Goal: Task Accomplishment & Management: Use online tool/utility

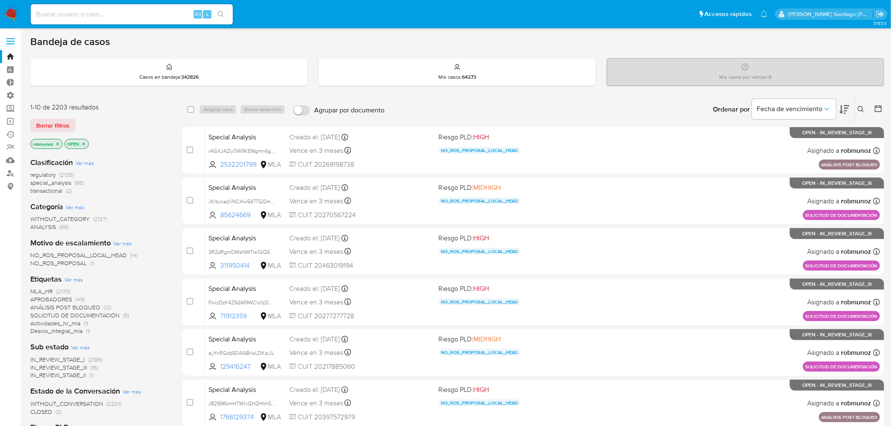
click at [861, 106] on icon at bounding box center [861, 109] width 7 height 7
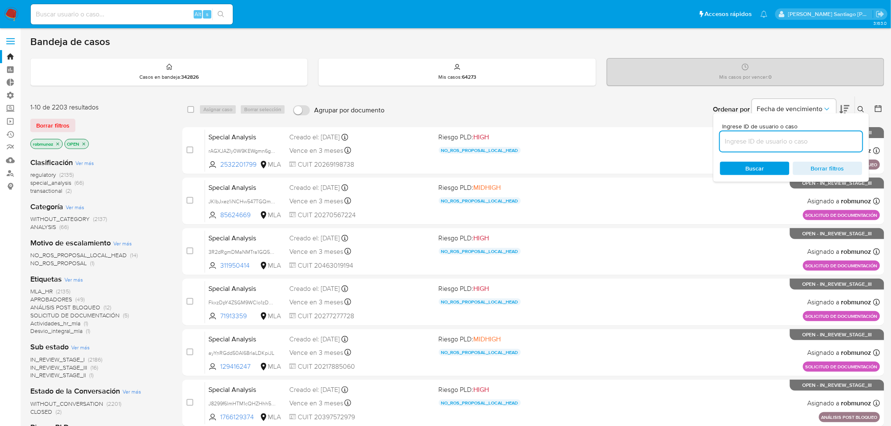
click at [789, 137] on input at bounding box center [791, 141] width 142 height 11
type input "ANALISIS INTERNO (ROS SIN BLOQUEO)"
click at [763, 145] on input at bounding box center [791, 141] width 142 height 11
paste input "dQcVu4UAFqqgs9uQAE0jJUVo"
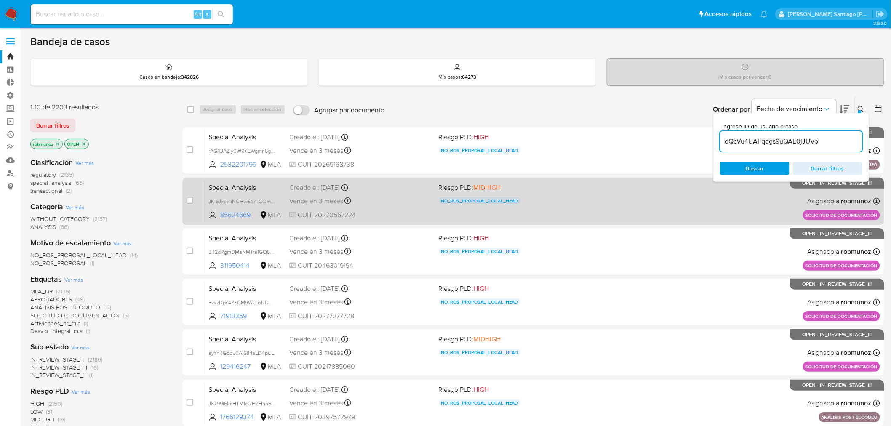
type input "dQcVu4UAFqqgs9uQAE0jJUVo"
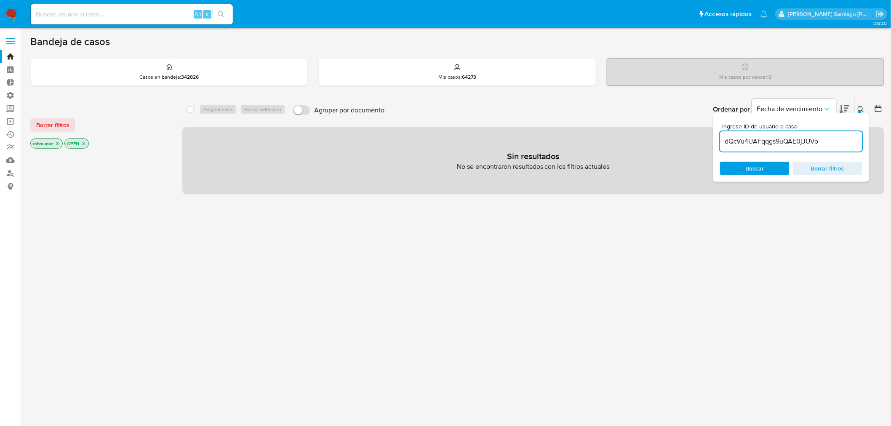
drag, startPoint x: 63, startPoint y: 124, endPoint x: 70, endPoint y: 129, distance: 8.4
click at [62, 124] on span "Borrar filtros" at bounding box center [52, 125] width 33 height 12
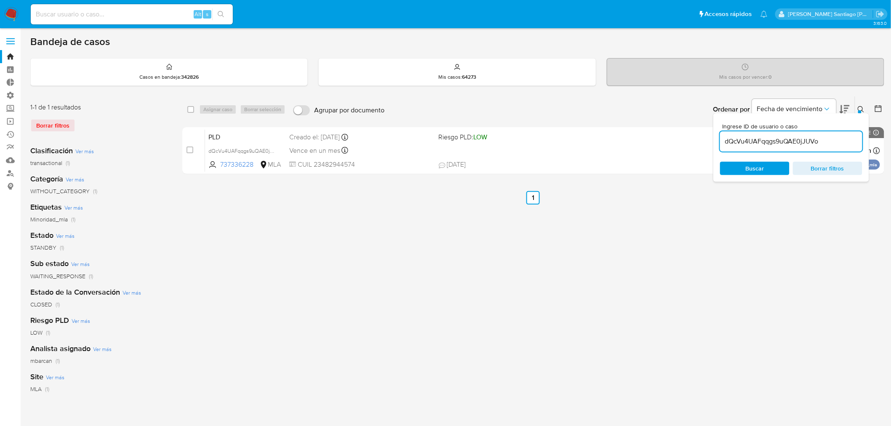
click at [858, 109] on icon at bounding box center [861, 109] width 7 height 7
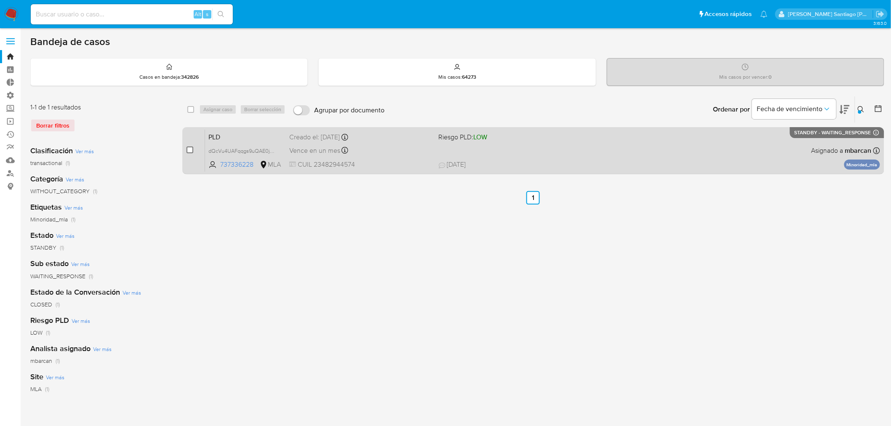
click at [190, 148] on input "checkbox" at bounding box center [190, 150] width 7 height 7
checkbox input "true"
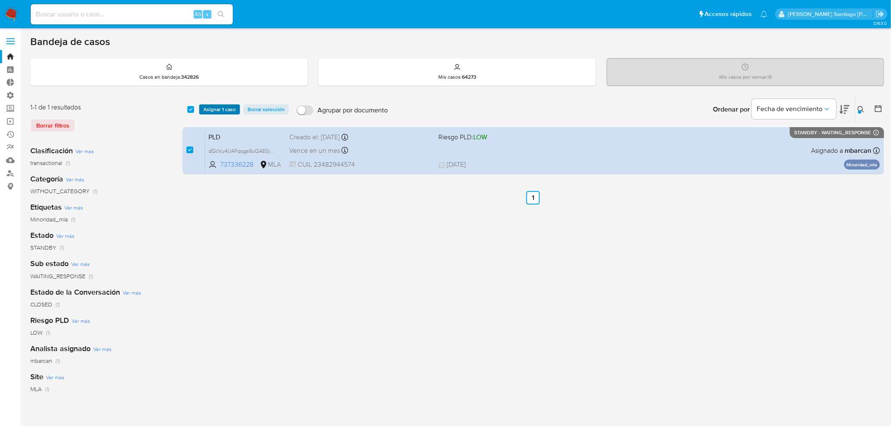
click at [216, 107] on span "Asignar 1 caso" at bounding box center [219, 109] width 32 height 8
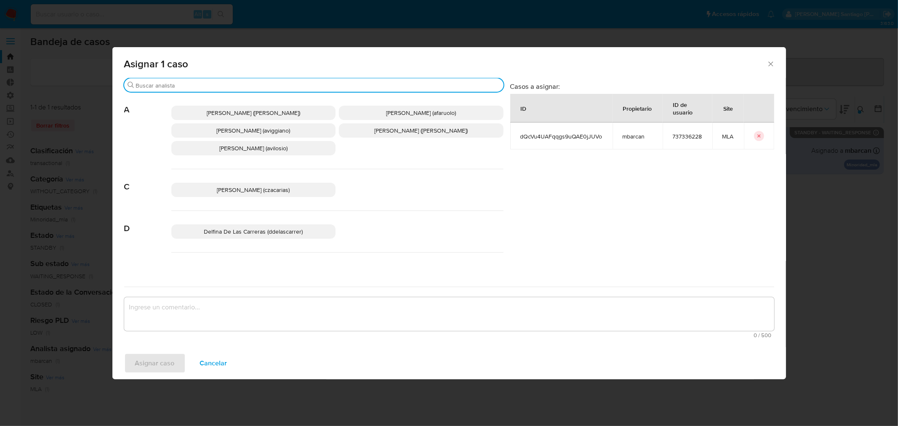
click at [289, 85] on input "Buscar" at bounding box center [318, 86] width 364 height 8
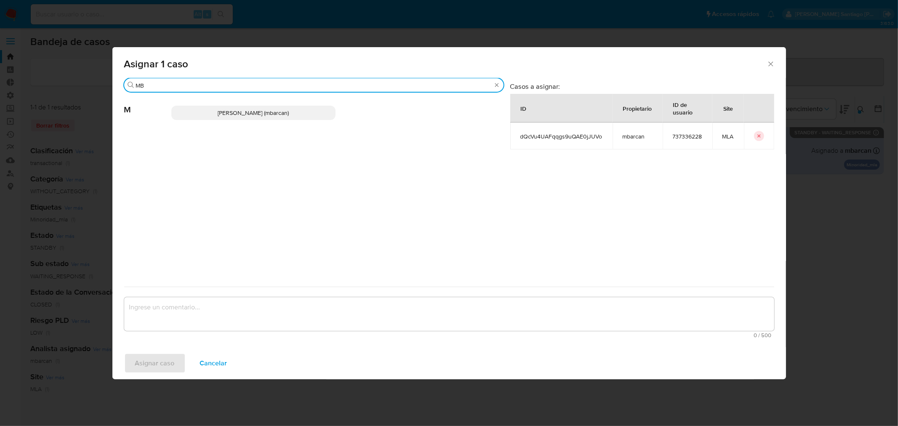
type input "MB"
click at [259, 112] on span "[PERSON_NAME] (mbarcan)" at bounding box center [253, 113] width 71 height 8
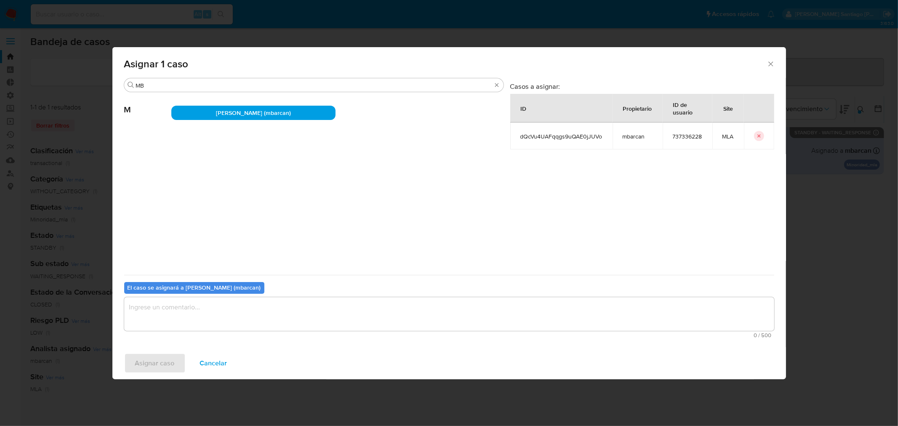
click at [238, 301] on textarea "assign-modal" at bounding box center [449, 314] width 650 height 34
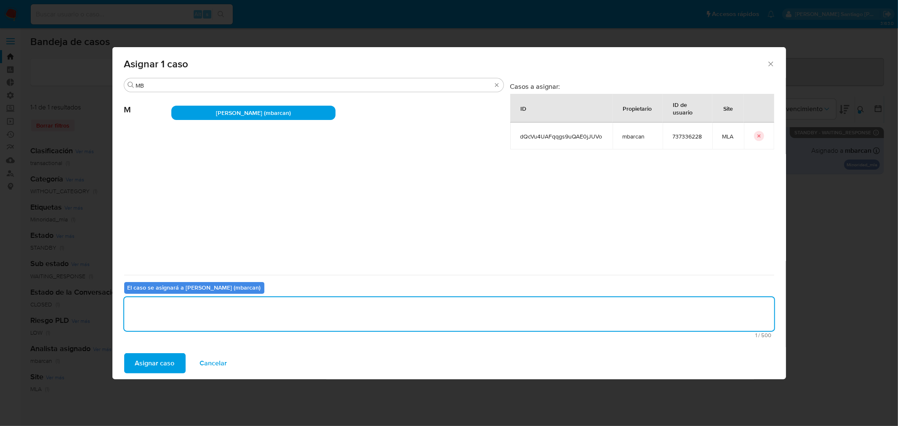
click at [174, 364] on button "Asignar caso" at bounding box center [154, 363] width 61 height 20
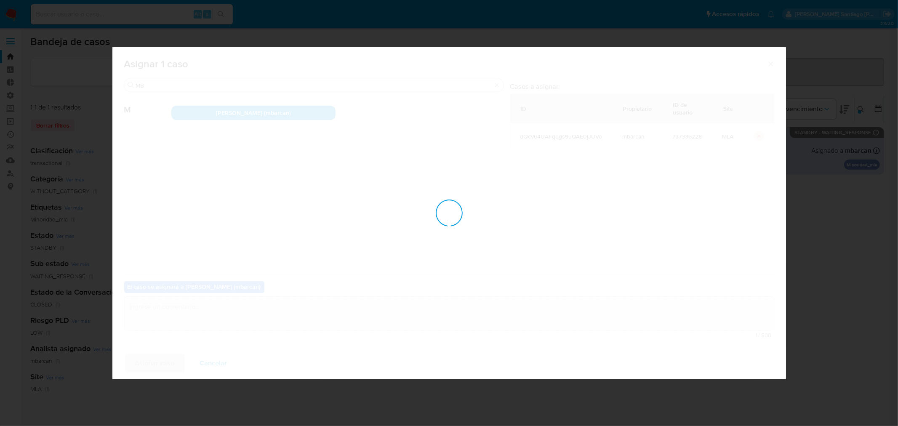
checkbox input "false"
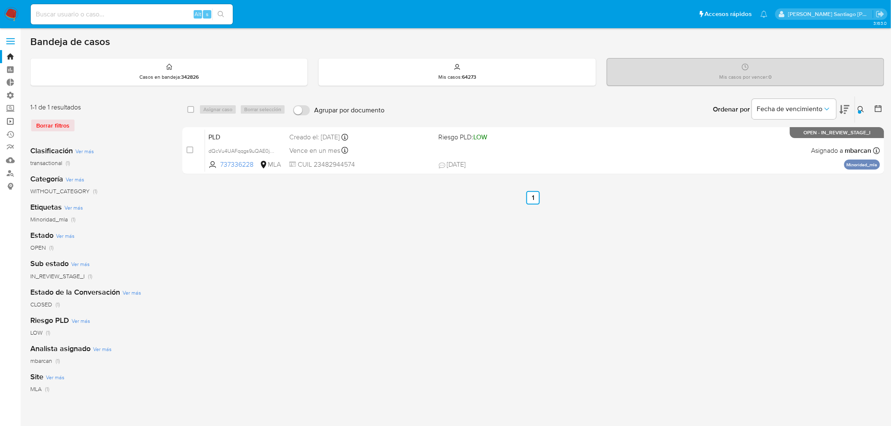
click at [5, 124] on link "Operaciones masivas" at bounding box center [50, 121] width 100 height 13
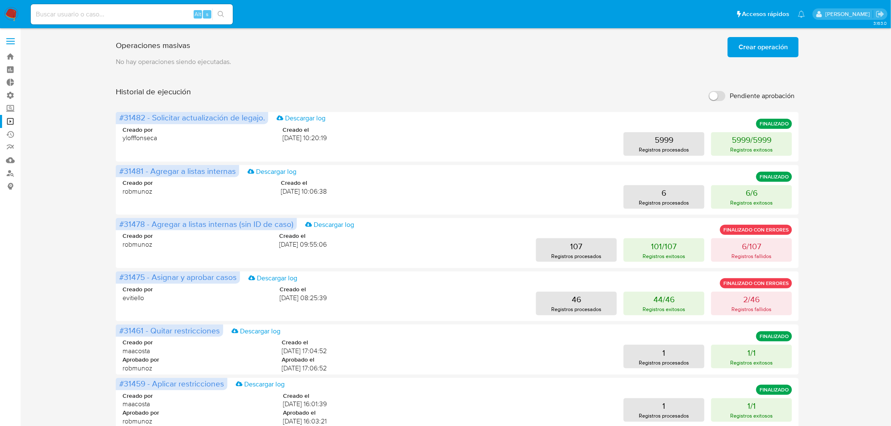
click at [772, 53] on span "Crear operación" at bounding box center [763, 47] width 49 height 19
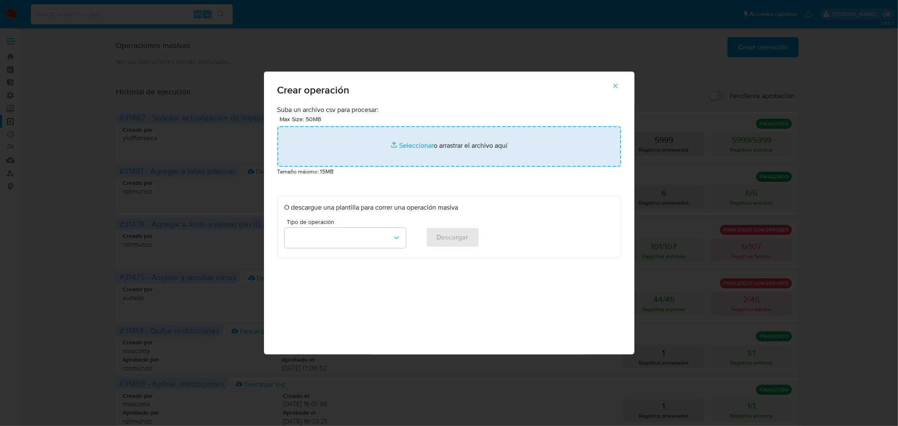
click at [485, 146] on input "file" at bounding box center [450, 146] width 344 height 40
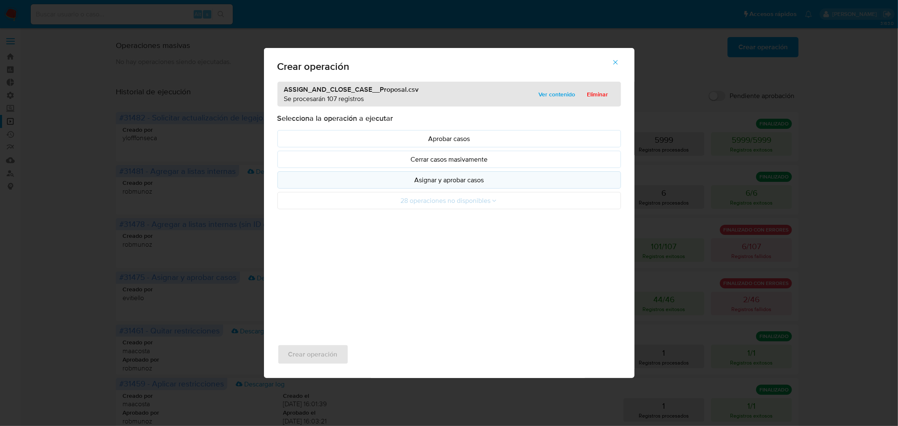
click at [435, 177] on p "Asignar y aprobar casos" at bounding box center [449, 180] width 329 height 10
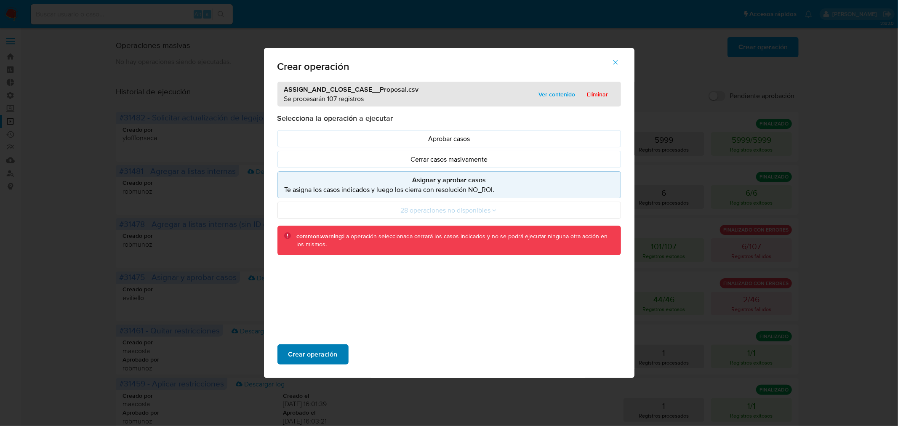
click at [340, 354] on button "Crear operación" at bounding box center [313, 355] width 71 height 20
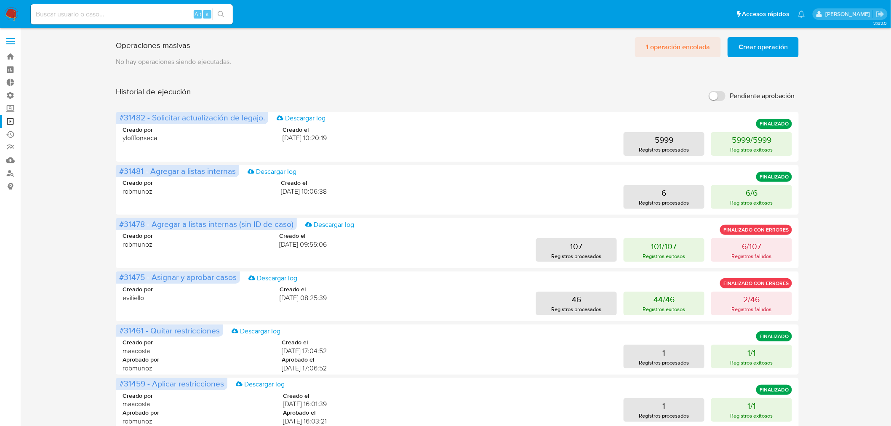
click at [667, 41] on span "1 operación encolada" at bounding box center [678, 47] width 64 height 19
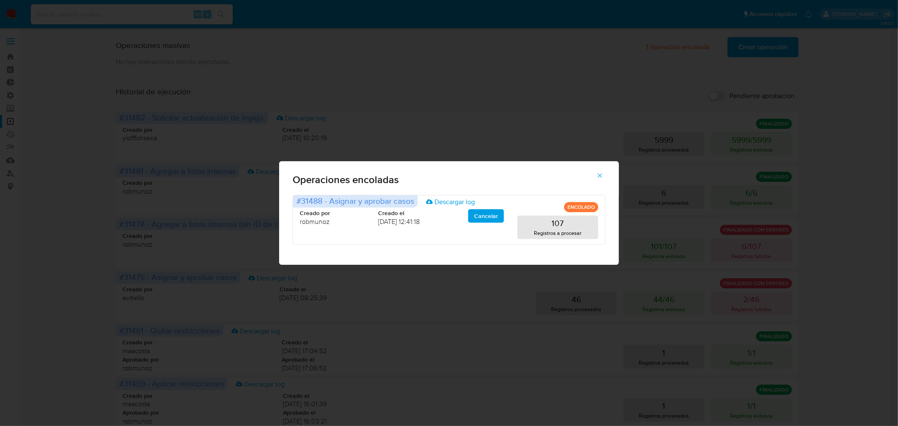
click at [601, 179] on span "button" at bounding box center [600, 175] width 8 height 19
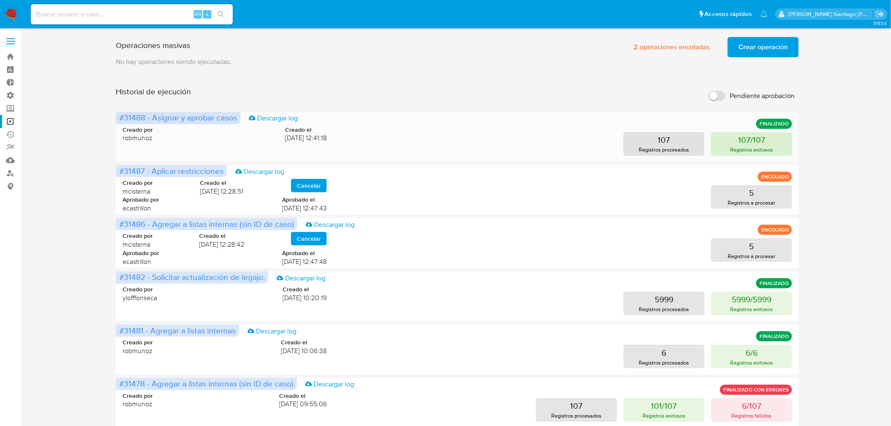
click at [742, 142] on p "107/107" at bounding box center [751, 140] width 27 height 12
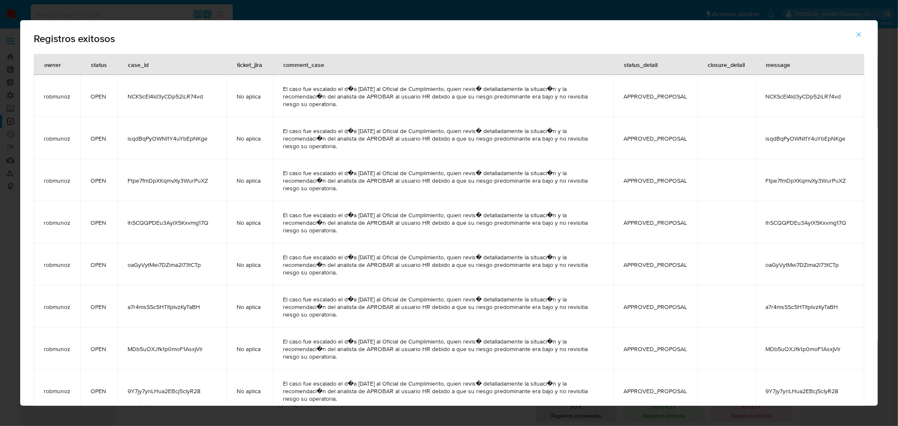
click at [159, 98] on span "NCKScEI4Id3yCDp52iLR74vd" at bounding box center [172, 97] width 89 height 8
click at [158, 97] on span "NCKScEI4Id3yCDp52iLR74vd" at bounding box center [172, 97] width 89 height 8
drag, startPoint x: 139, startPoint y: 65, endPoint x: 126, endPoint y: 83, distance: 22.4
click at [139, 66] on div "case_id" at bounding box center [138, 64] width 41 height 20
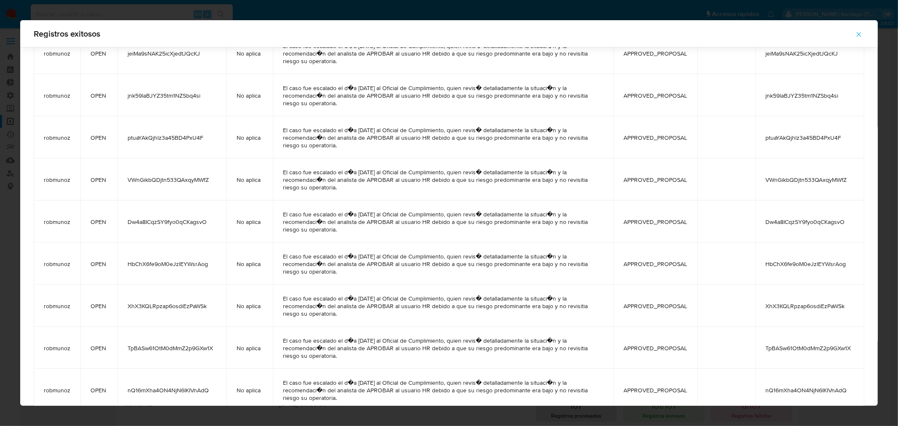
scroll to position [2645, 0]
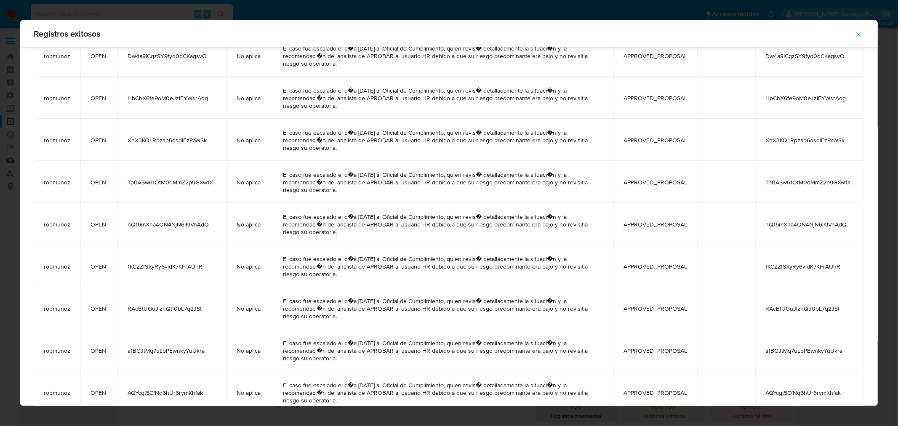
drag, startPoint x: 128, startPoint y: 94, endPoint x: 232, endPoint y: 357, distance: 282.8
click at [861, 34] on icon "button" at bounding box center [860, 35] width 8 height 8
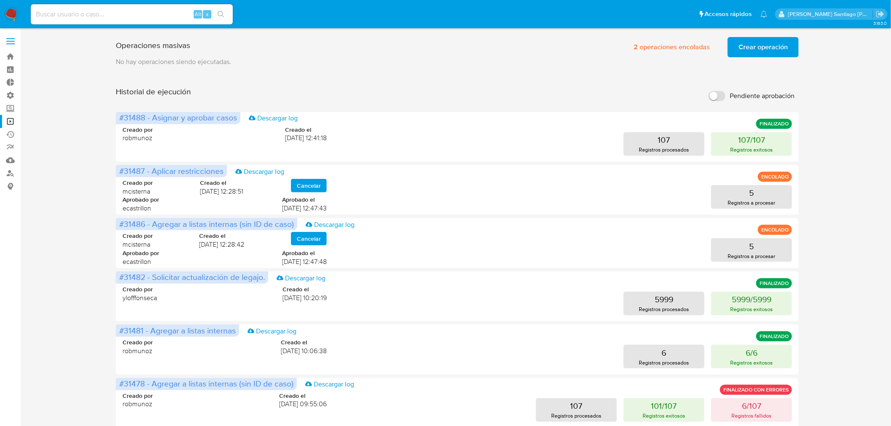
click at [761, 43] on span "Crear operación" at bounding box center [763, 47] width 49 height 19
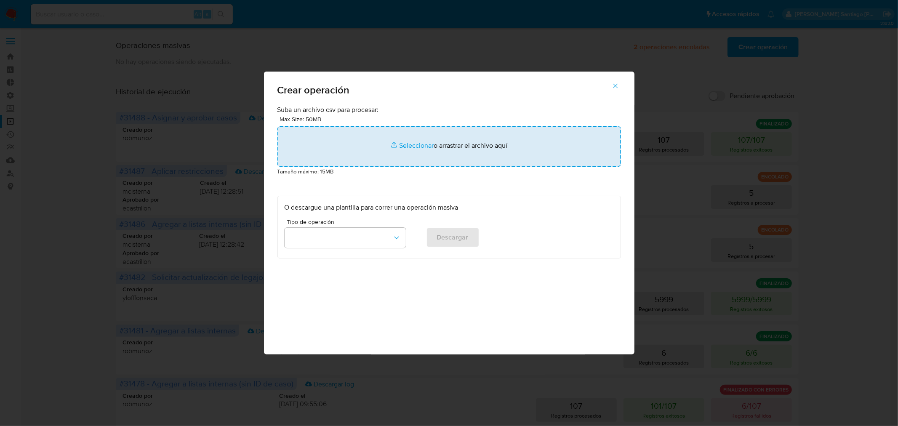
click at [479, 153] on input "file" at bounding box center [450, 146] width 344 height 40
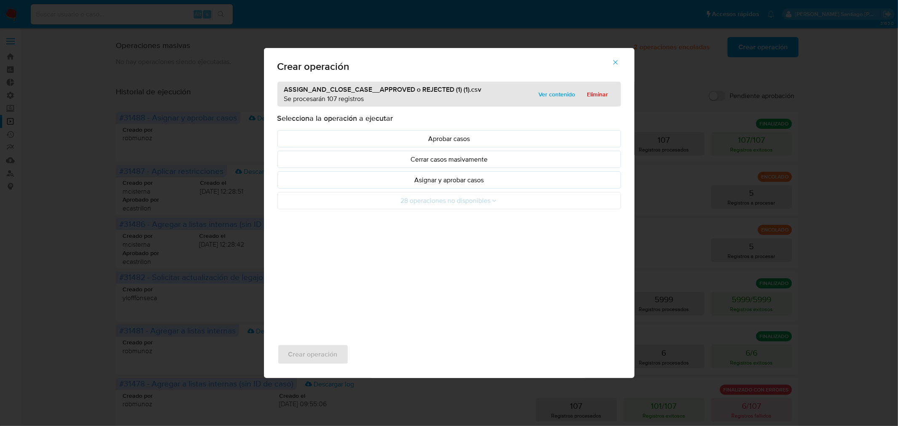
click at [473, 286] on div "ASSIGN_AND_CLOSE_CASE__APPROVED o REJECTED (1) (1).csv Se procesarán 107 regist…" at bounding box center [449, 206] width 371 height 249
click at [474, 180] on p "Asignar y aprobar casos" at bounding box center [449, 180] width 329 height 10
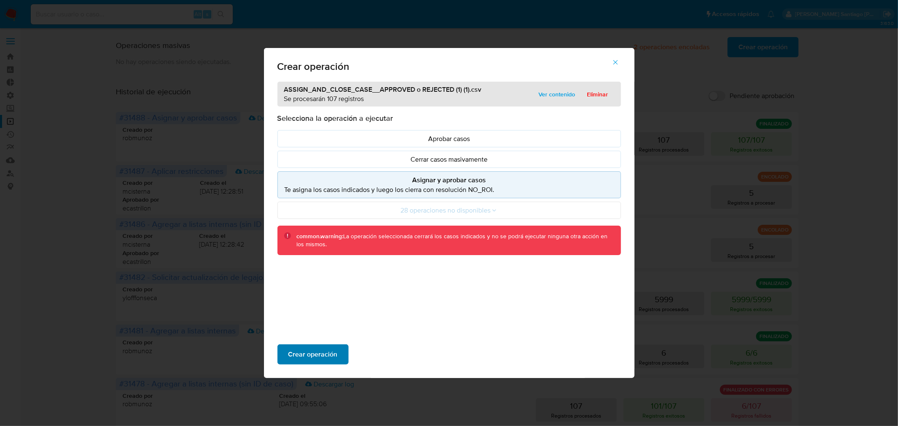
click at [335, 355] on span "Crear operación" at bounding box center [313, 354] width 49 height 19
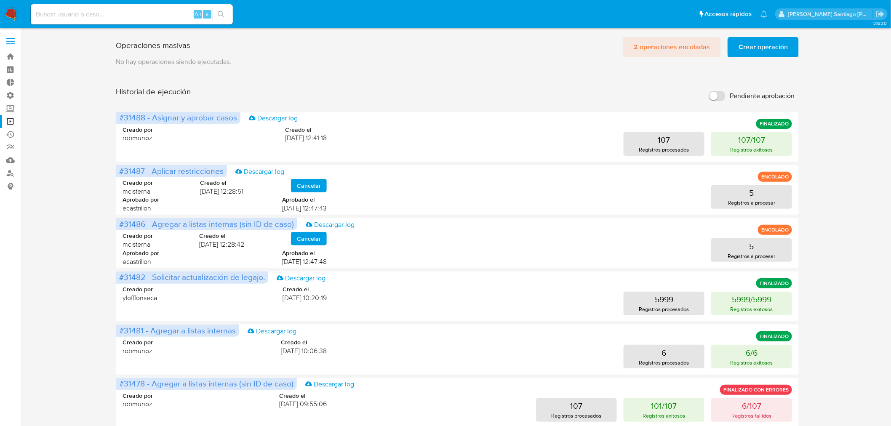
click at [650, 46] on span "2 operaciones encoladas" at bounding box center [672, 47] width 76 height 19
